Goal: Information Seeking & Learning: Learn about a topic

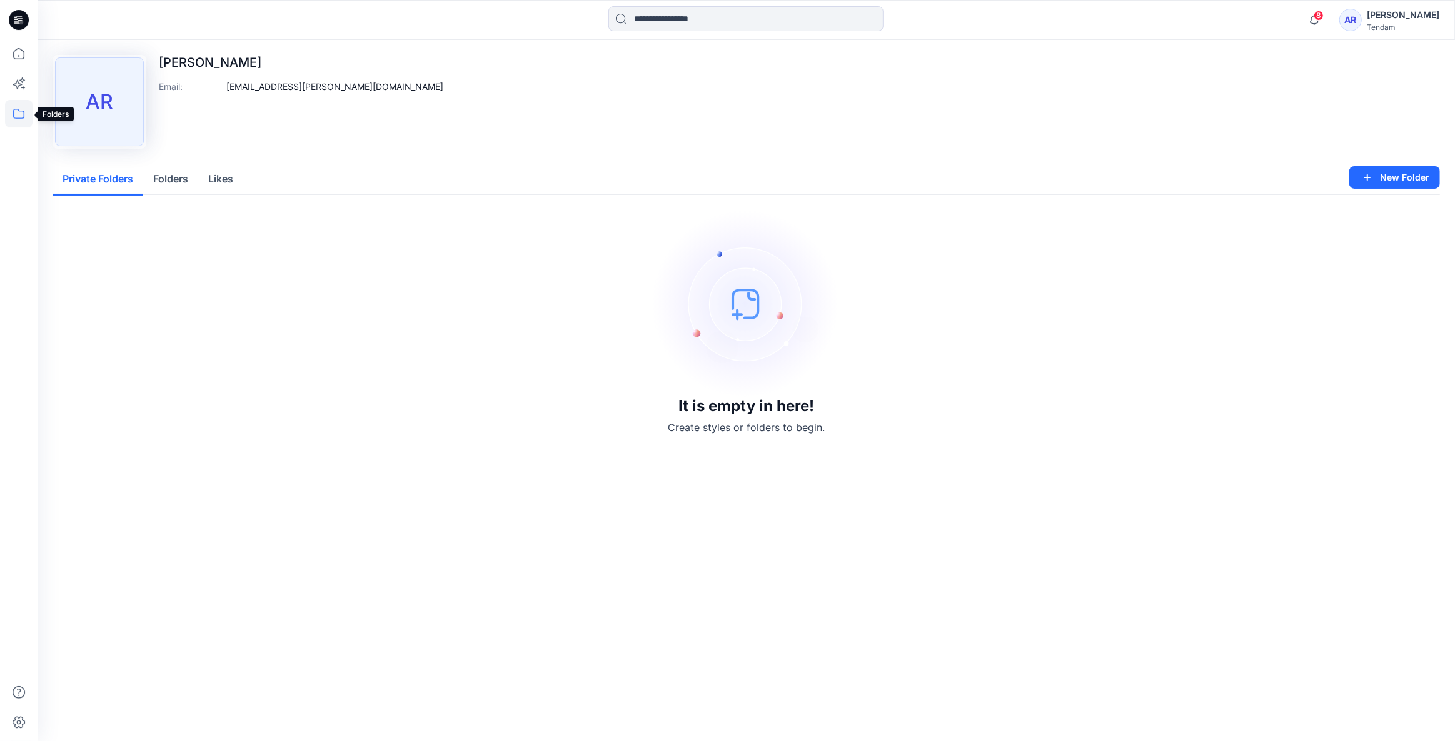
click at [21, 109] on icon at bounding box center [19, 114] width 28 height 28
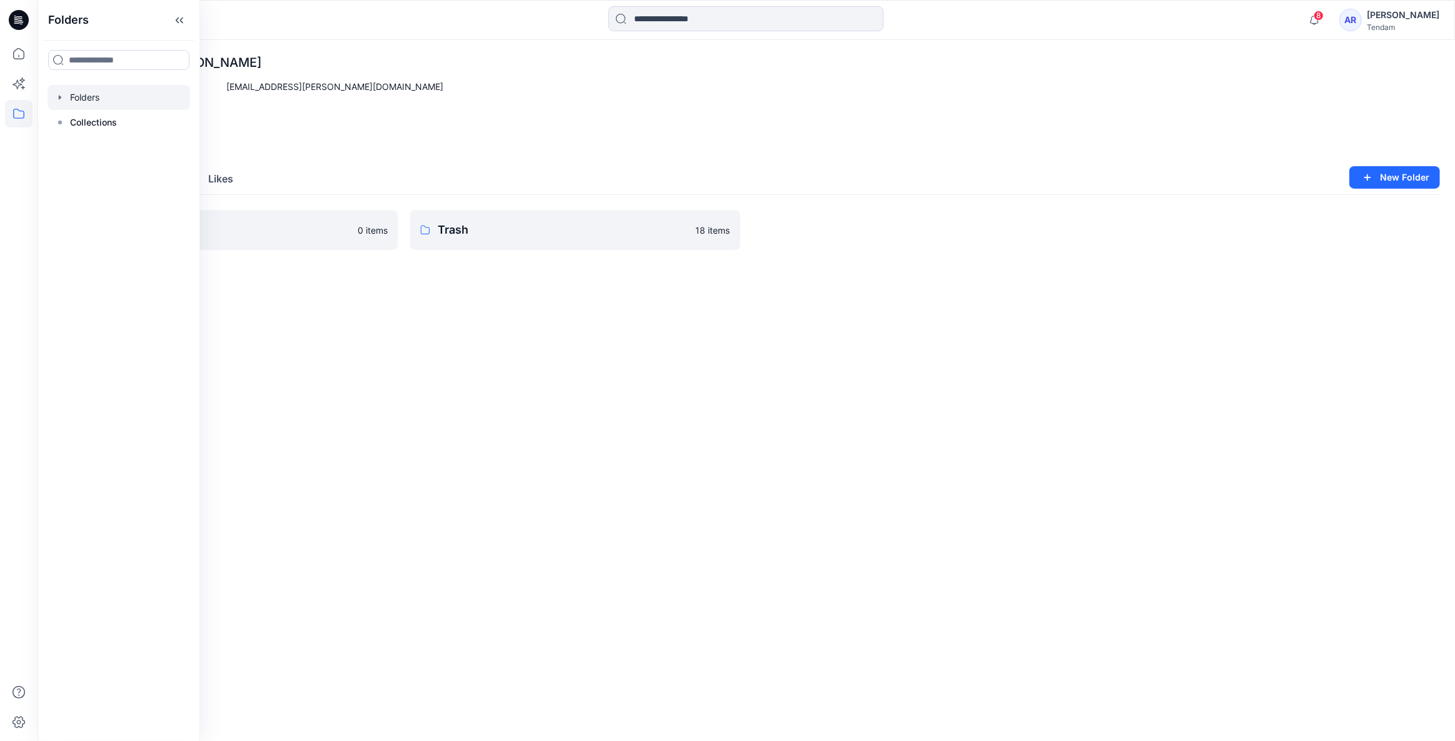
click at [120, 94] on div at bounding box center [119, 97] width 143 height 25
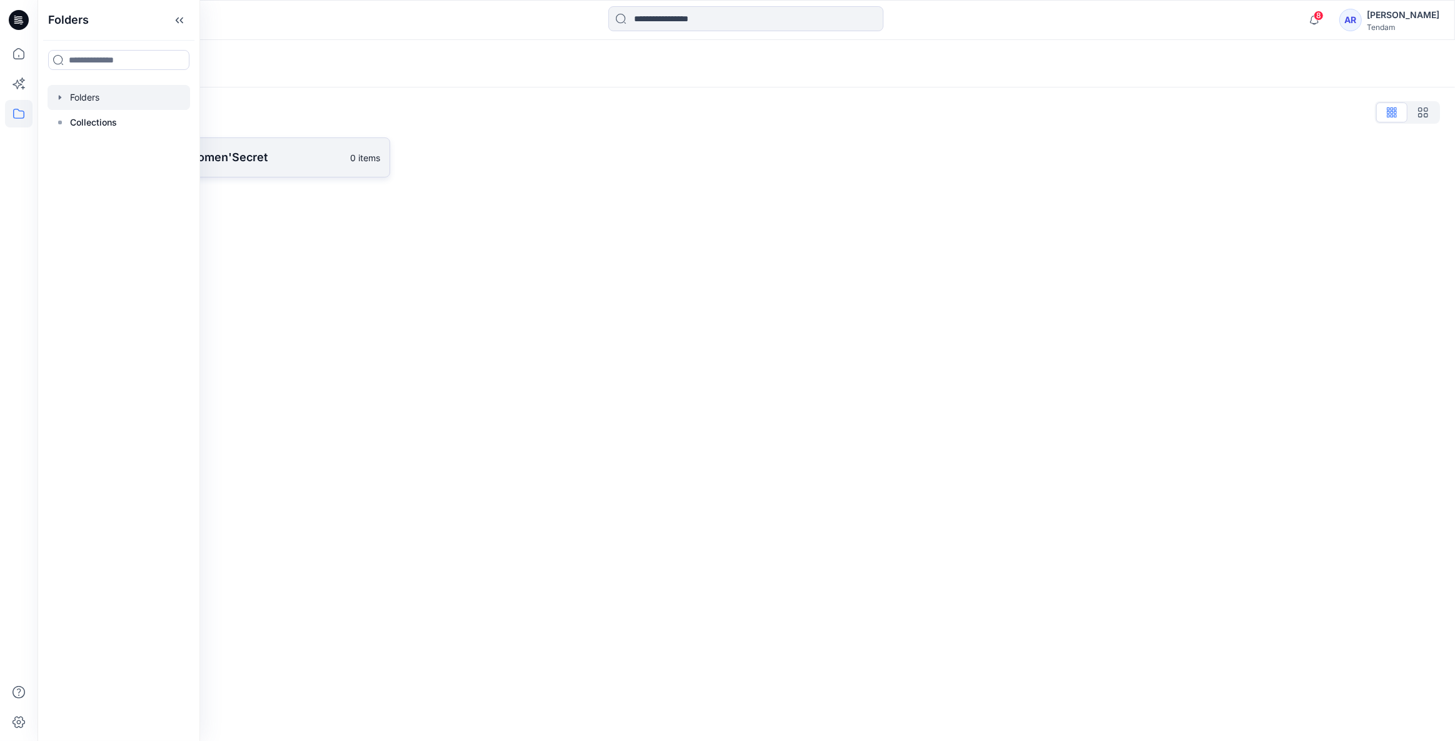
click at [265, 156] on p "[PERSON_NAME] - Women'Secret" at bounding box center [211, 158] width 263 height 18
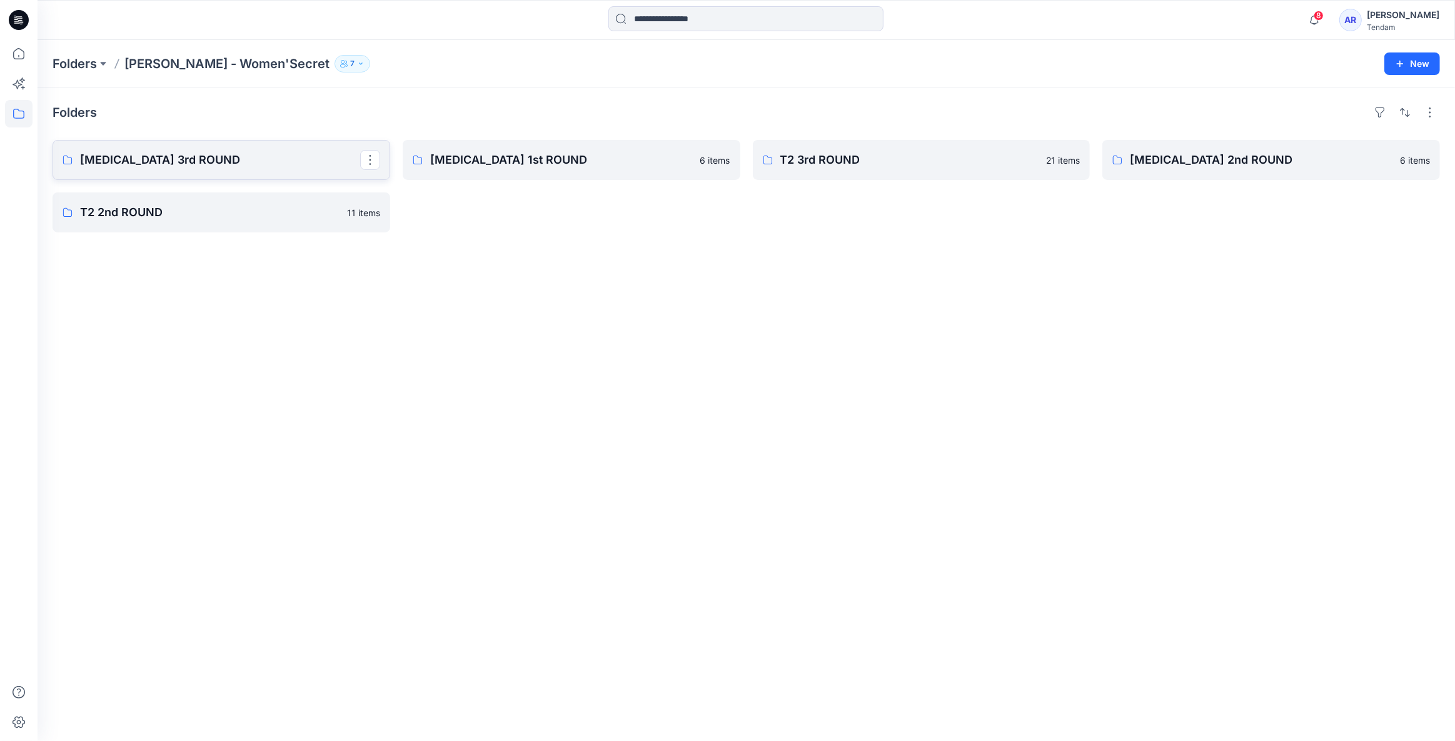
click at [265, 156] on p "[MEDICAL_DATA] 3rd ROUND" at bounding box center [220, 160] width 280 height 18
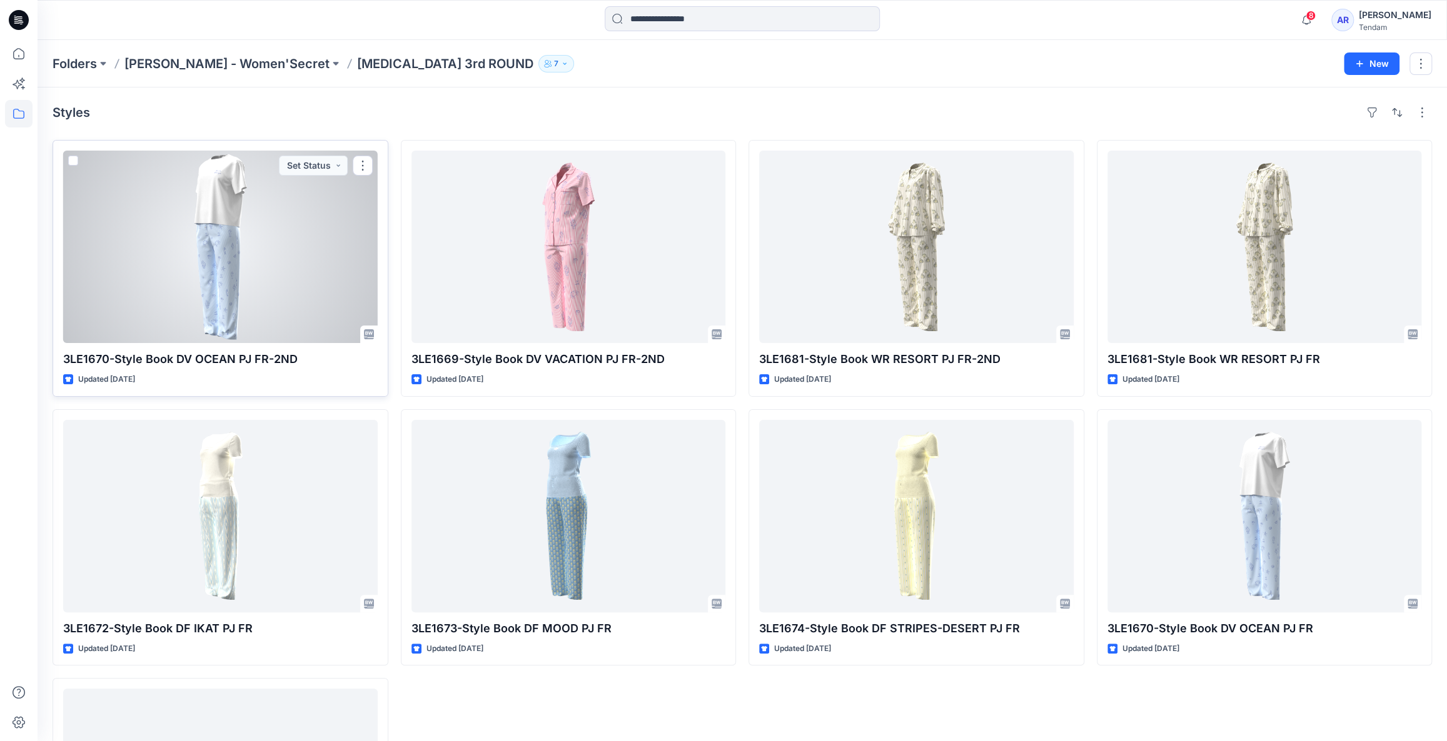
click at [298, 239] on div at bounding box center [220, 247] width 314 height 193
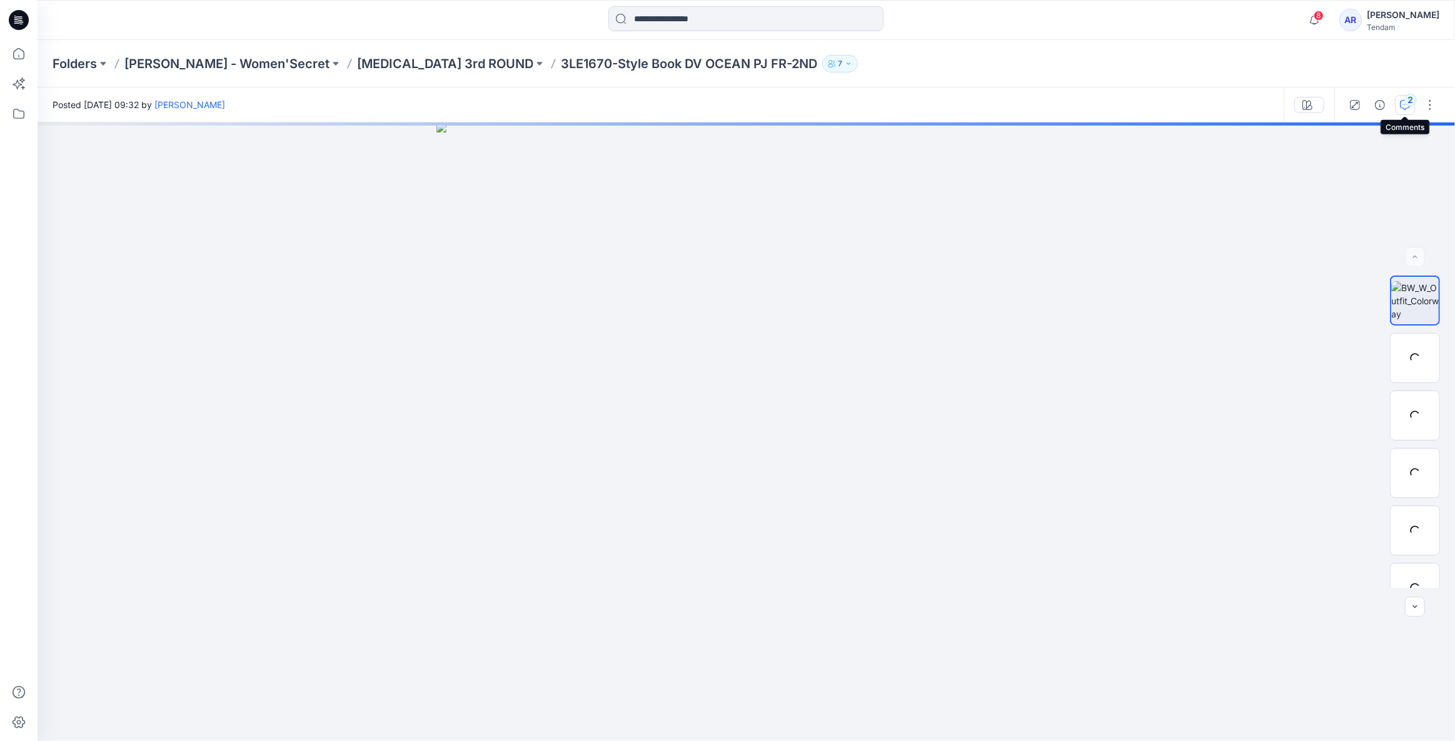
click at [1403, 105] on icon "button" at bounding box center [1405, 105] width 10 height 10
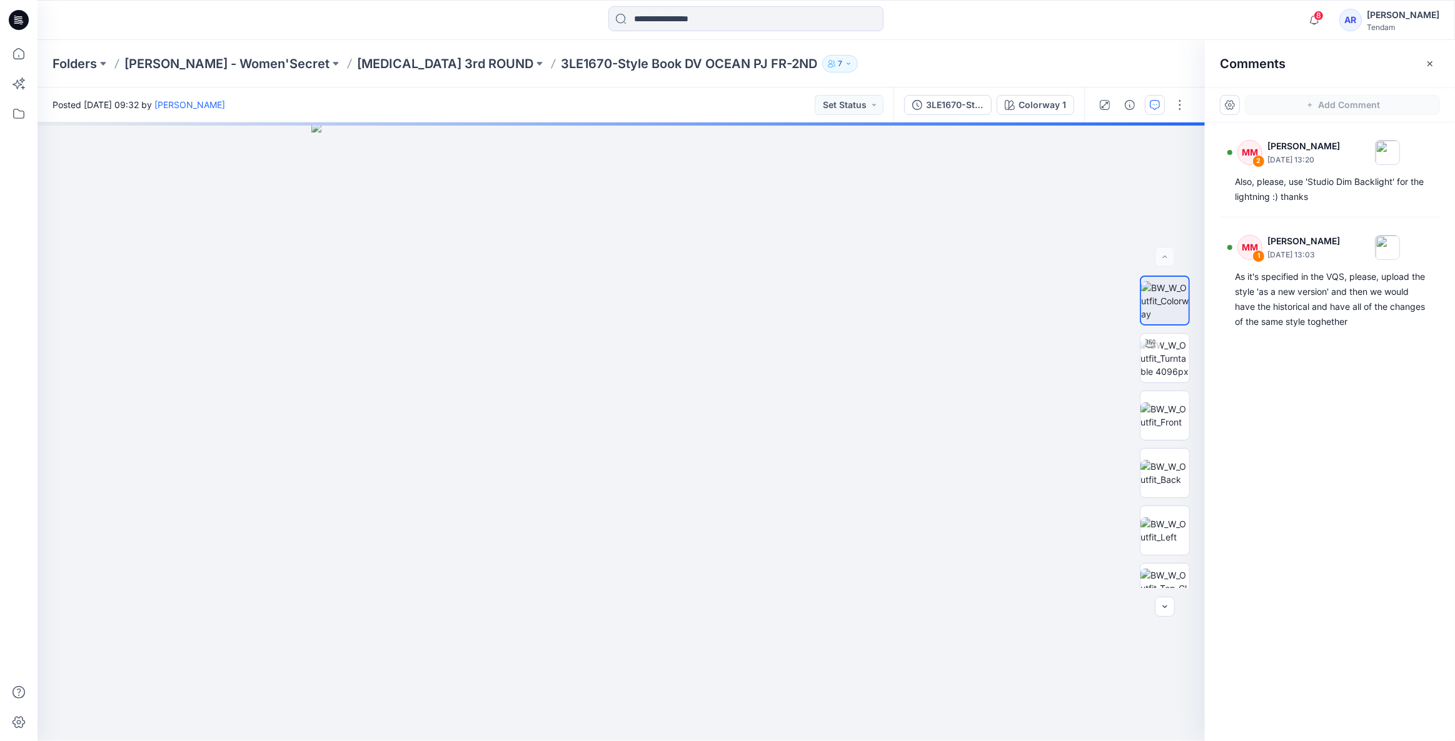
drag, startPoint x: 1283, startPoint y: 293, endPoint x: 1402, endPoint y: 423, distance: 175.6
click at [1402, 423] on div "MM 2 [PERSON_NAME] [DATE] 13:20 Also, please, use 'Studio Dim Backlight' for th…" at bounding box center [1330, 409] width 250 height 573
click at [1370, 361] on div "MM 2 [PERSON_NAME] [DATE] 13:20 Also, please, use 'Studio Dim Backlight' for th…" at bounding box center [1330, 409] width 250 height 573
